Goal: Information Seeking & Learning: Learn about a topic

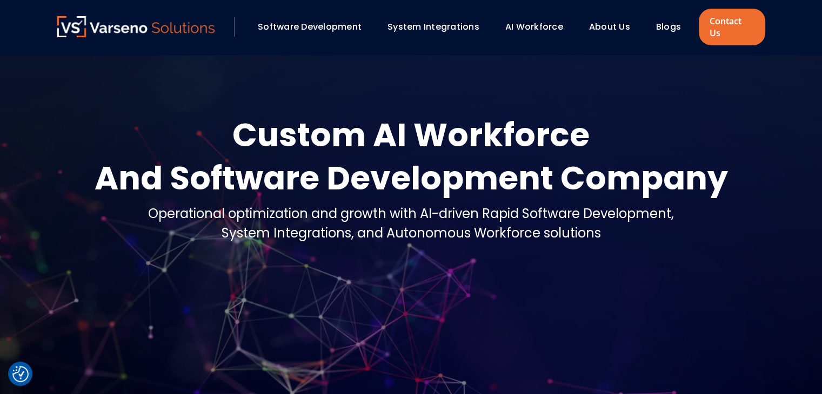
click at [672, 22] on link "Blogs" at bounding box center [668, 27] width 25 height 12
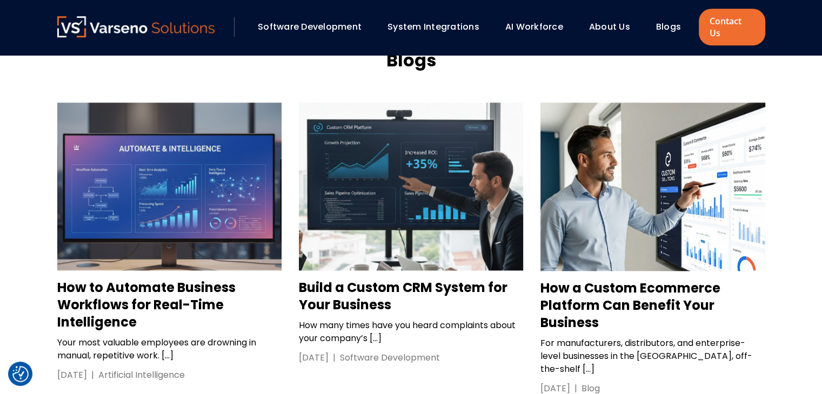
scroll to position [984, 0]
click at [110, 280] on h3 "How to Automate Business Workflows for Real-Time Intelligence" at bounding box center [169, 306] width 224 height 52
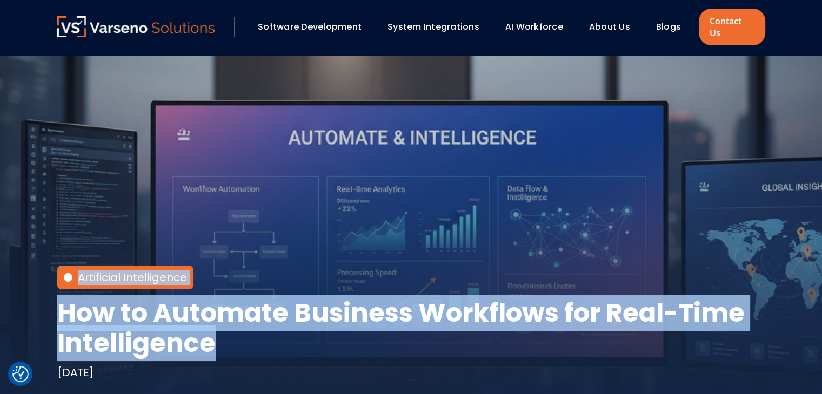
drag, startPoint x: 219, startPoint y: 327, endPoint x: 34, endPoint y: 296, distance: 187.4
click at [34, 296] on section "Artificial Intelligence How to Automate Business Workflows for Real-Time Intell…" at bounding box center [411, 230] width 822 height 351
click at [190, 315] on h1 "How to Automate Business Workflows for Real-Time Intelligence" at bounding box center [411, 328] width 708 height 61
drag, startPoint x: 220, startPoint y: 340, endPoint x: 54, endPoint y: 309, distance: 169.2
click at [54, 309] on div "Artificial Intelligence How to Automate Business Workflows for Real-Time Intell…" at bounding box center [410, 230] width 729 height 351
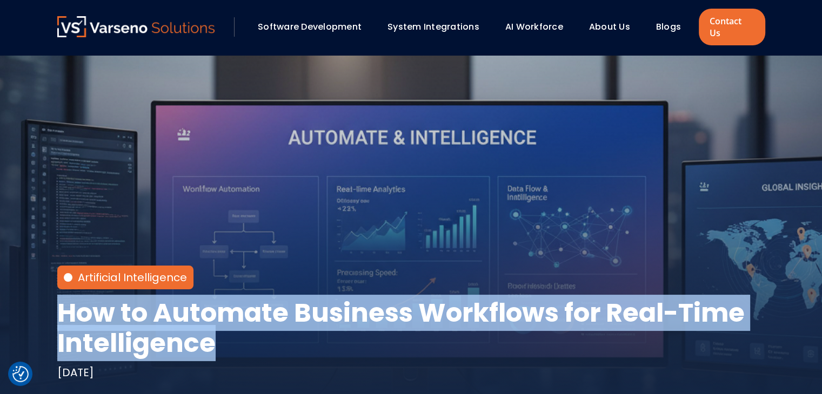
copy h1 "How to Automate Business Workflows for Real-Time Intelligence"
